Goal: Complete application form: Complete application form

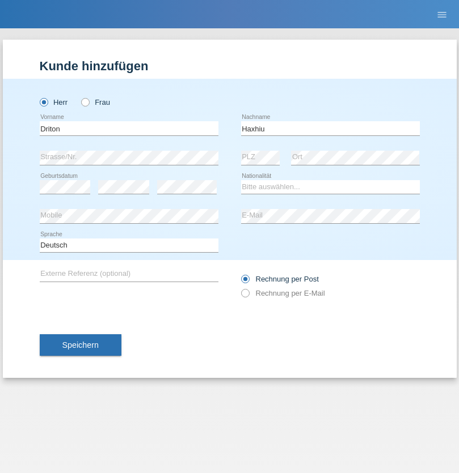
type input "Haxhiu"
select select "XK"
select select "C"
select select "16"
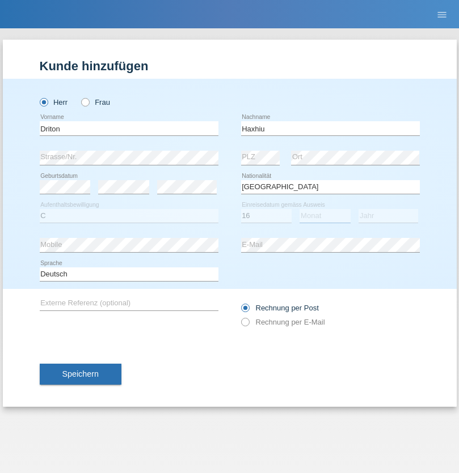
select select "04"
select select "2016"
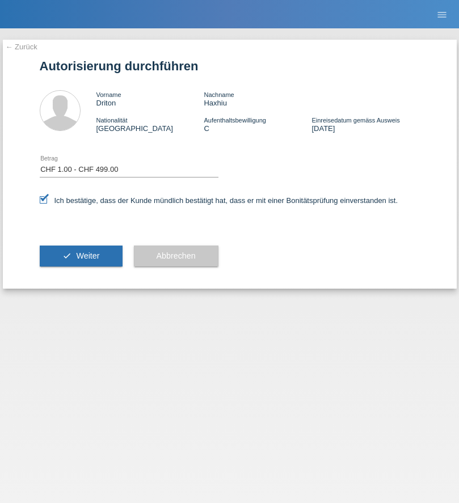
select select "1"
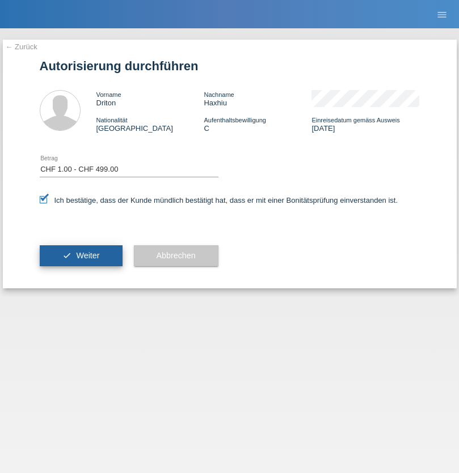
click at [80, 256] on span "Weiter" at bounding box center [87, 255] width 23 height 9
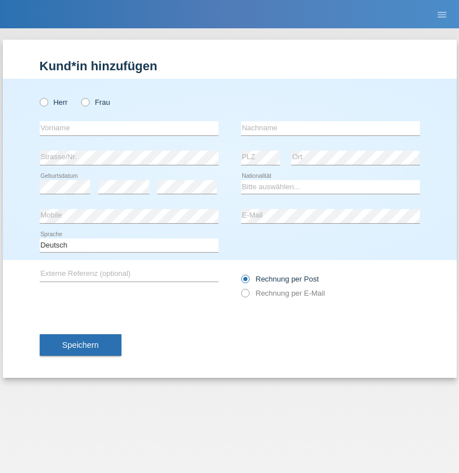
radio input "true"
click at [129, 128] on input "text" at bounding box center [129, 128] width 179 height 14
type input "Maicol"
click at [330, 128] on input "text" at bounding box center [330, 128] width 179 height 14
type input "Steger"
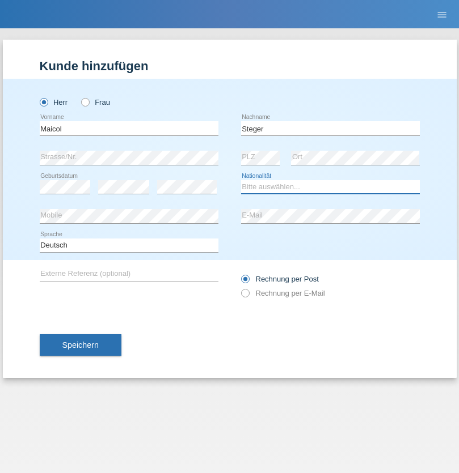
select select "CH"
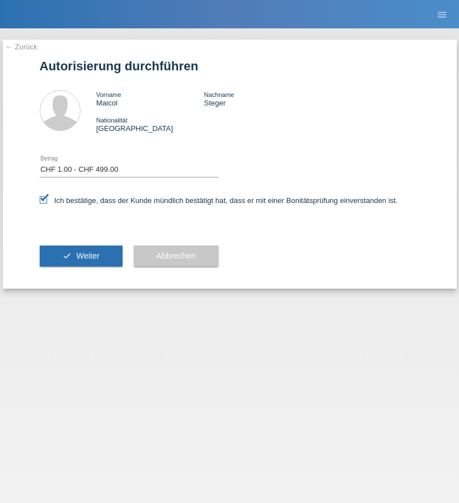
select select "1"
click at [80, 256] on span "Weiter" at bounding box center [87, 255] width 23 height 9
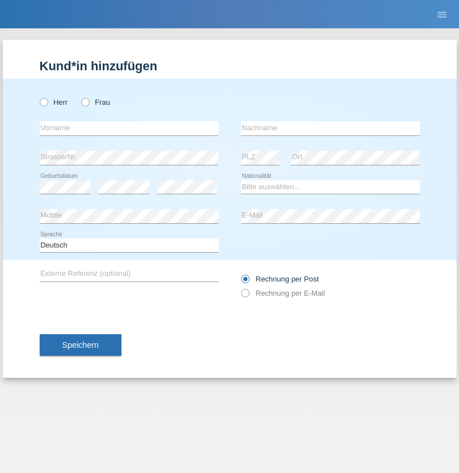
radio input "true"
click at [129, 128] on input "text" at bounding box center [129, 128] width 179 height 14
type input "Kenéz"
click at [330, 128] on input "text" at bounding box center [330, 128] width 179 height 14
type input "simkó"
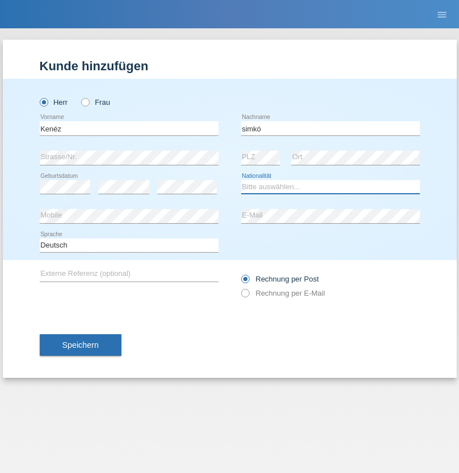
select select "HU"
select select "C"
select select "07"
select select "09"
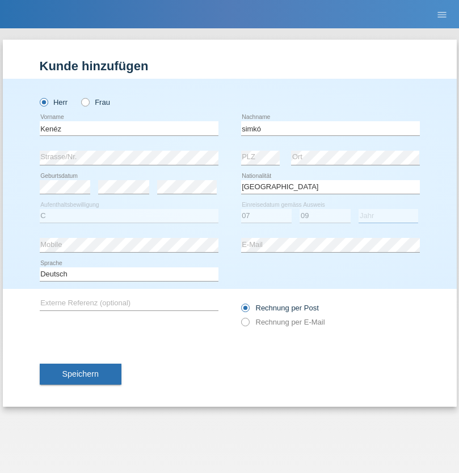
select select "2006"
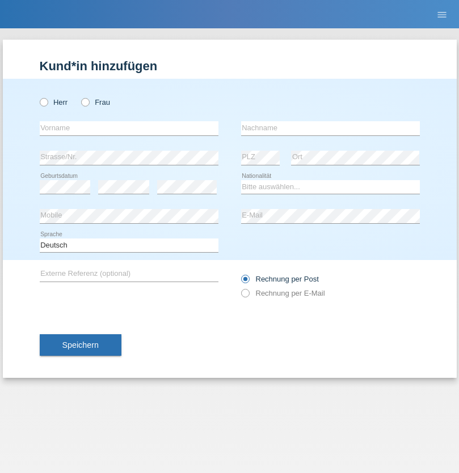
radio input "true"
click at [129, 128] on input "text" at bounding box center [129, 128] width 179 height 14
type input "[PERSON_NAME]"
click at [330, 128] on input "text" at bounding box center [330, 128] width 179 height 14
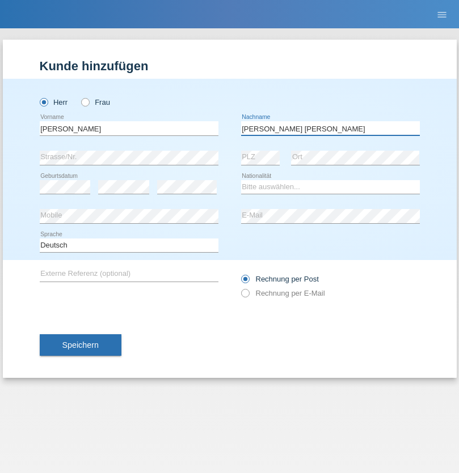
type input "[PERSON_NAME] [PERSON_NAME]"
select select "PT"
select select "C"
select select "01"
select select "05"
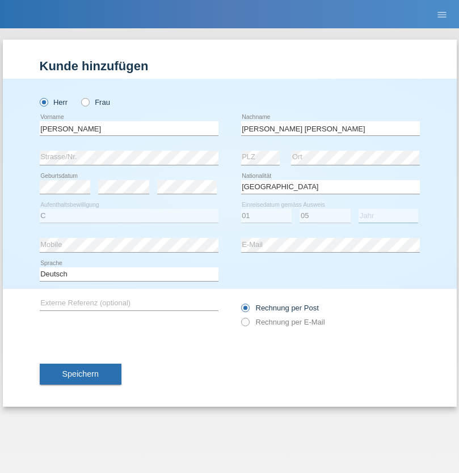
select select "2000"
